Goal: Task Accomplishment & Management: Complete application form

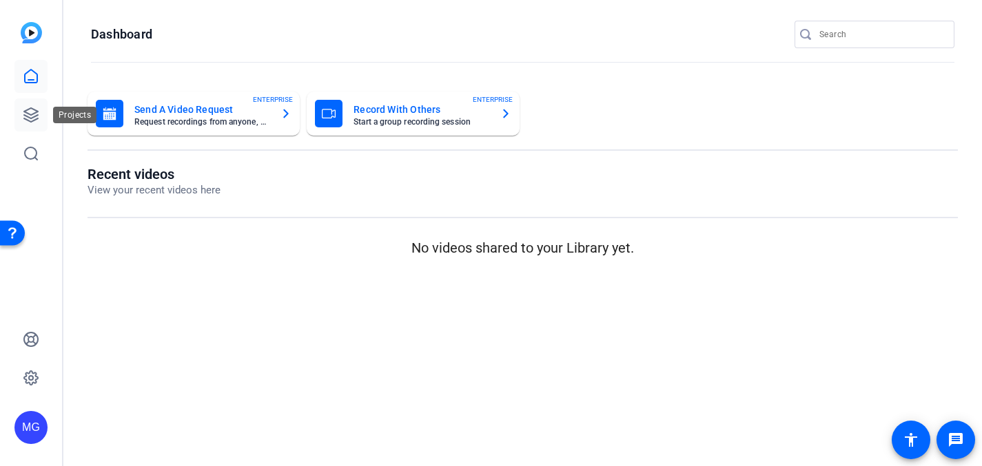
click at [30, 110] on icon at bounding box center [31, 115] width 17 height 17
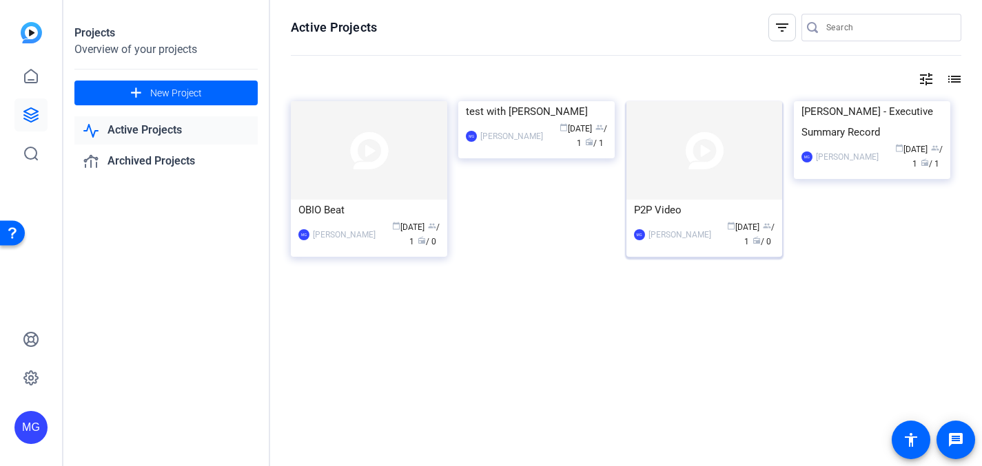
click at [679, 220] on div "MG [PERSON_NAME] calendar_today [DATE] group / 1 radio / 0" at bounding box center [704, 234] width 141 height 29
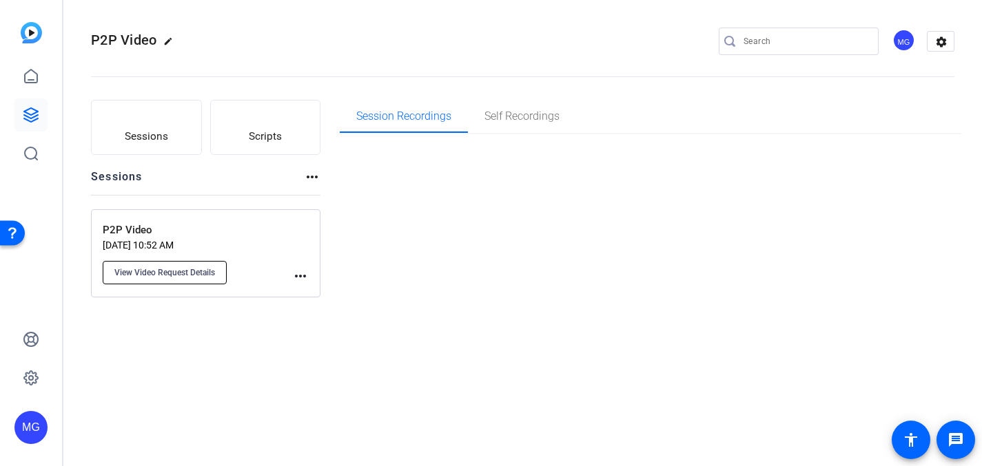
click at [204, 269] on span "View Video Request Details" at bounding box center [164, 272] width 101 height 11
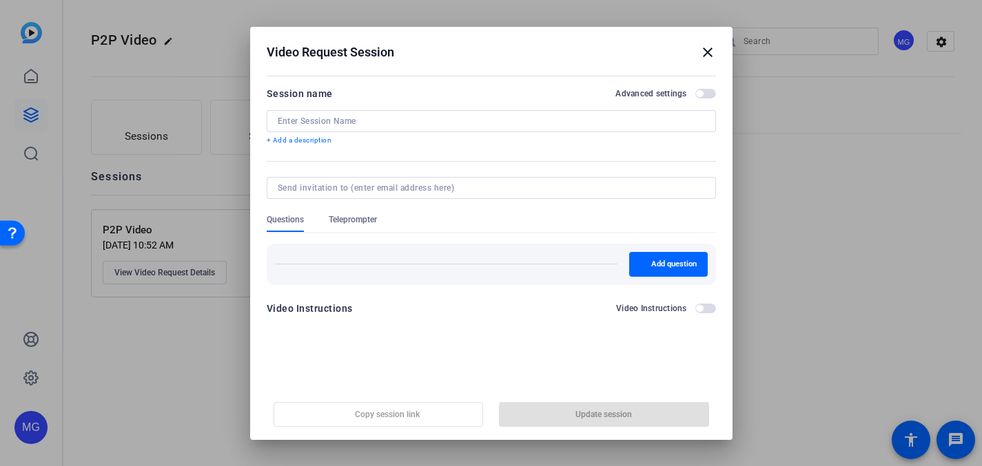
type input "P2P Video"
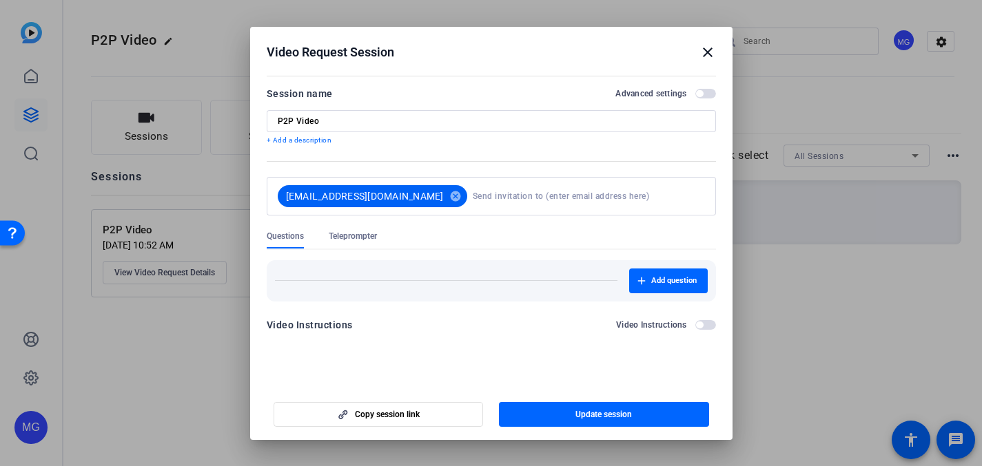
click at [398, 196] on span "[EMAIL_ADDRESS][DOMAIN_NAME]" at bounding box center [365, 196] width 158 height 14
click at [705, 52] on mat-icon "close" at bounding box center [707, 52] width 17 height 17
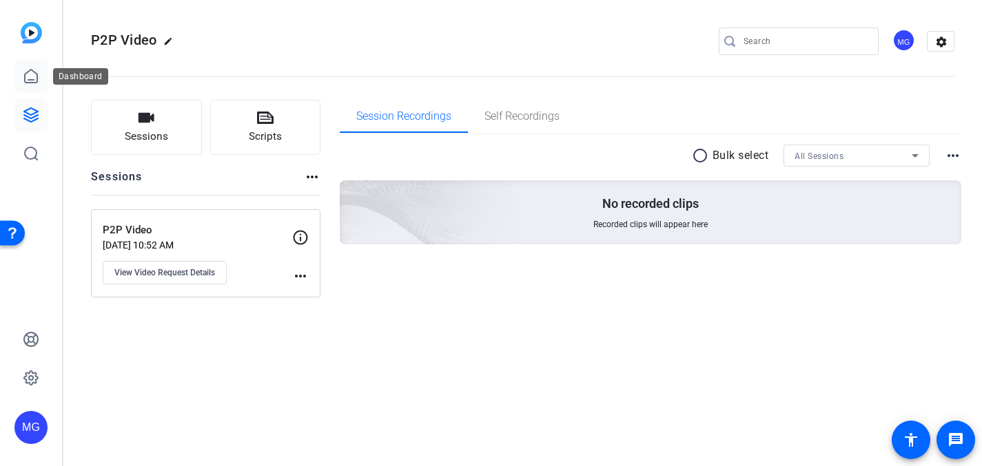
click at [30, 77] on icon at bounding box center [31, 76] width 17 height 17
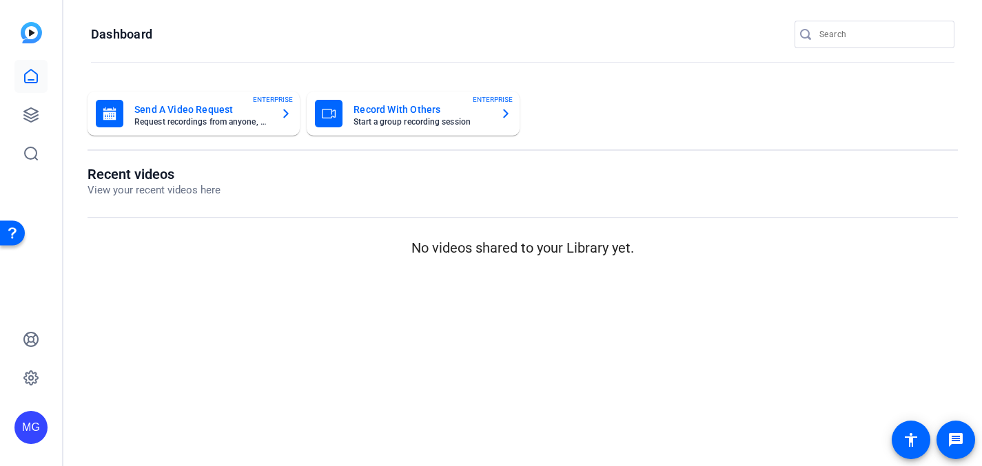
click at [201, 115] on mat-card-title "Send A Video Request" at bounding box center [201, 109] width 135 height 17
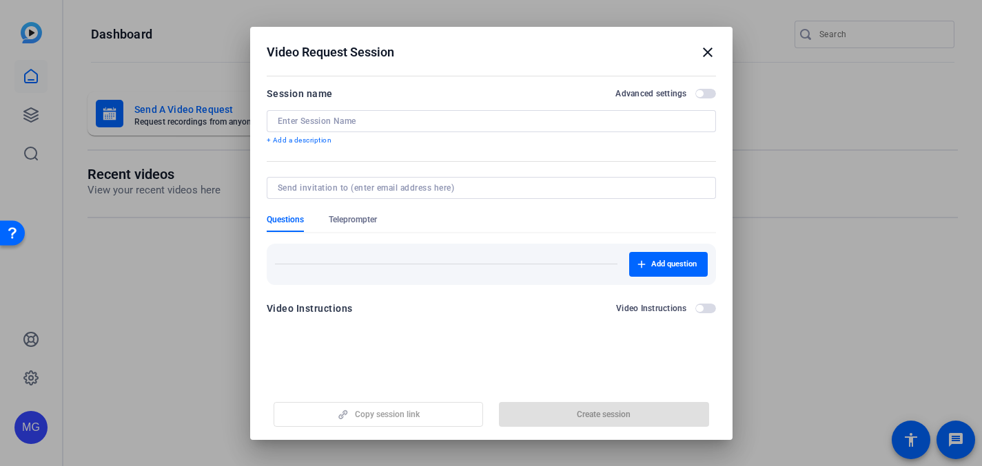
click at [364, 119] on input at bounding box center [491, 121] width 427 height 11
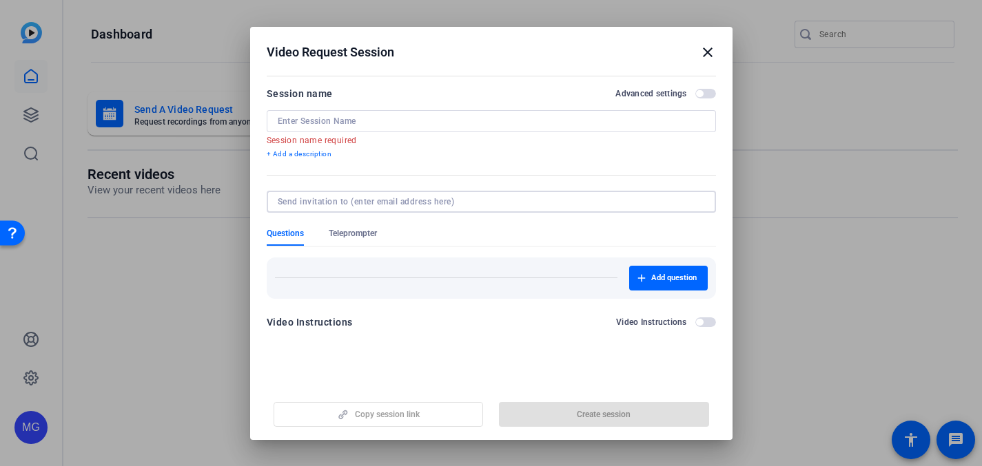
click at [326, 185] on form "Session name Advanced settings Session name required + Add a description Questi…" at bounding box center [491, 212] width 449 height 254
type input "[EMAIL_ADDRESS][DOMAIN_NAME]"
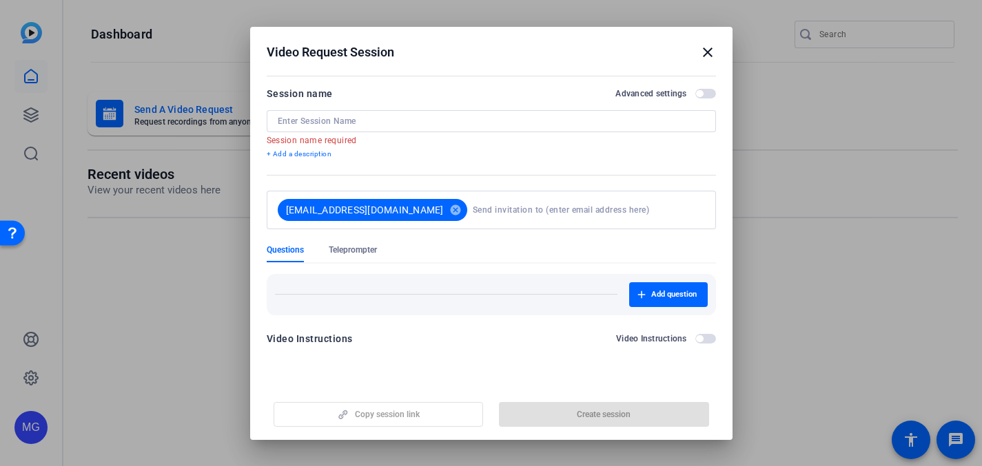
click at [305, 209] on div "[EMAIL_ADDRESS][DOMAIN_NAME] cancel" at bounding box center [491, 210] width 427 height 39
click at [460, 246] on div "Questions Teleprompter" at bounding box center [491, 254] width 449 height 18
click at [442, 119] on input at bounding box center [491, 121] width 427 height 11
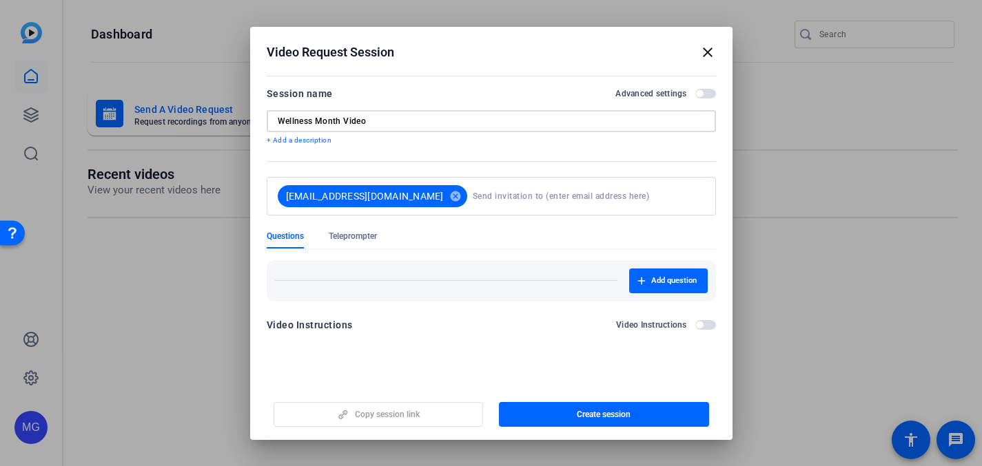
type input "Wellness Month Video"
click at [314, 138] on p "+ Add a description" at bounding box center [491, 140] width 449 height 11
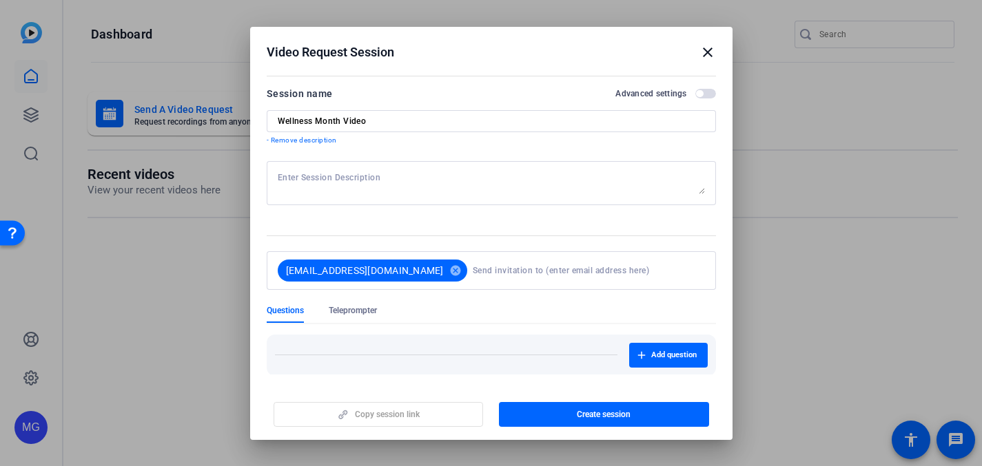
click at [448, 183] on textarea at bounding box center [491, 183] width 427 height 22
paste textarea "Dr. [PERSON_NAME] to briefly unpack the science: how stress is linked to [MEDIC…"
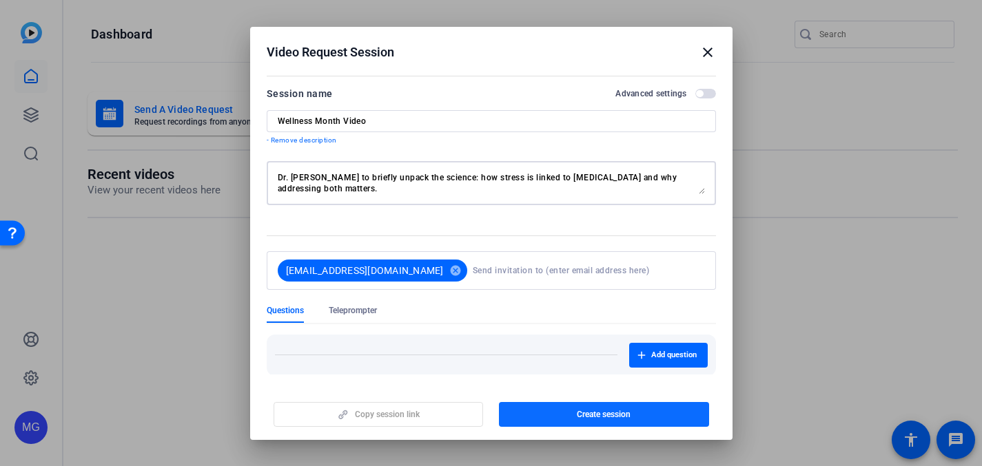
type textarea "Dr. [PERSON_NAME] to briefly unpack the science: how stress is linked to [MEDIC…"
click at [597, 418] on span "Create session" at bounding box center [604, 414] width 54 height 11
